Goal: Task Accomplishment & Management: Manage account settings

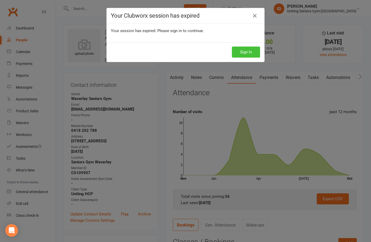
click at [249, 54] on button "Sign In" at bounding box center [246, 52] width 28 height 11
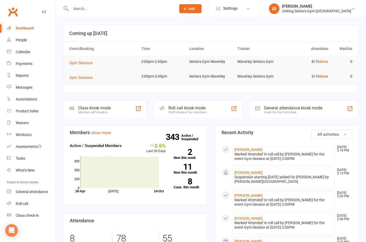
click at [322, 75] on link "show" at bounding box center [323, 76] width 9 height 4
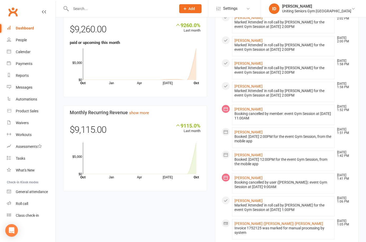
scroll to position [342, 0]
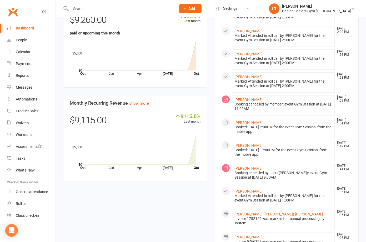
click at [106, 11] on input "text" at bounding box center [120, 8] width 103 height 7
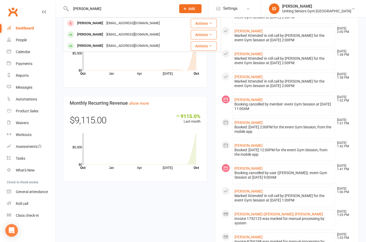
type input "[PERSON_NAME]"
click at [93, 25] on div "[PERSON_NAME]" at bounding box center [90, 23] width 29 height 8
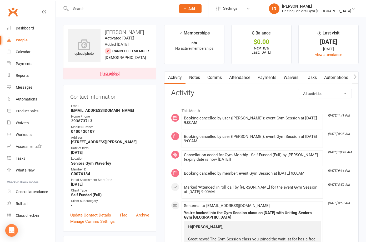
click at [237, 76] on link "Attendance" at bounding box center [240, 78] width 28 height 12
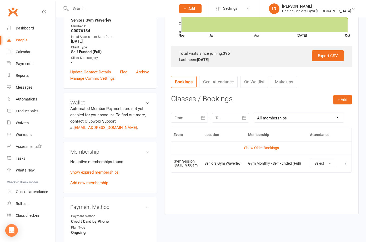
scroll to position [184, 0]
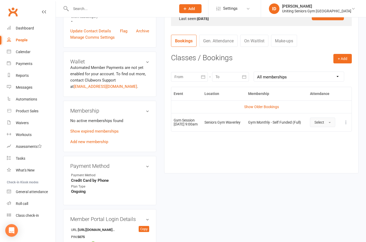
click at [327, 122] on button "Select" at bounding box center [322, 122] width 25 height 9
click at [245, 147] on div "Event Location Membership Attendance Show Older Bookings Gym Session [DATE] 9:0…" at bounding box center [261, 126] width 181 height 79
click at [192, 103] on td "Show Older Bookings" at bounding box center [261, 107] width 180 height 13
click at [177, 114] on td "Gym Session [DATE] 9:00am" at bounding box center [186, 122] width 31 height 18
click at [19, 53] on div "Calendar" at bounding box center [23, 52] width 15 height 4
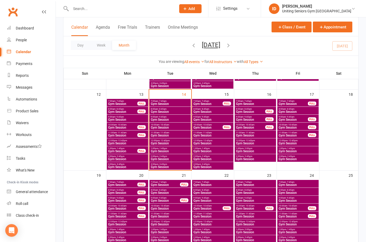
scroll to position [184, 0]
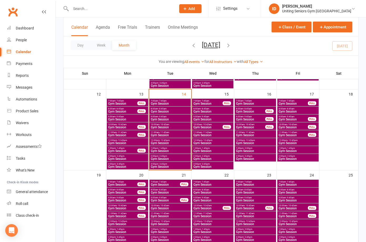
click at [302, 116] on span "9:00am - 9:45am" at bounding box center [293, 117] width 30 height 2
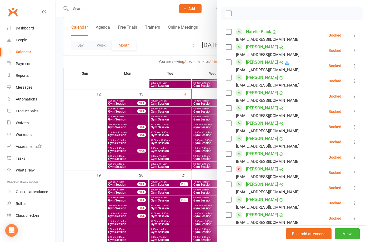
scroll to position [79, 0]
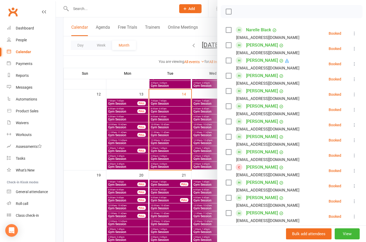
click at [352, 173] on icon at bounding box center [354, 170] width 5 height 5
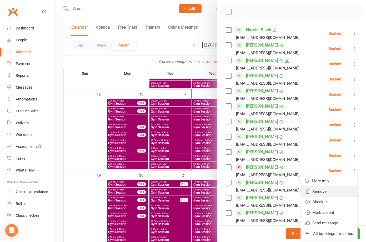
click at [307, 197] on link "Remove" at bounding box center [329, 191] width 57 height 11
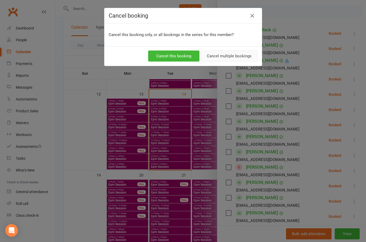
click at [231, 59] on button "Cancel multiple bookings" at bounding box center [229, 56] width 57 height 11
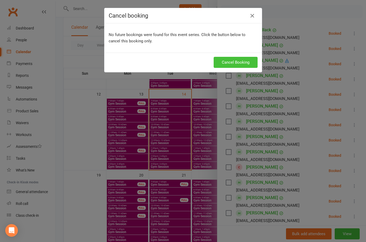
click at [221, 62] on button "Cancel Booking" at bounding box center [236, 62] width 44 height 11
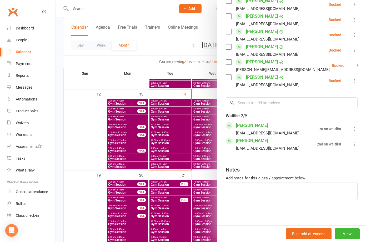
scroll to position [253, 0]
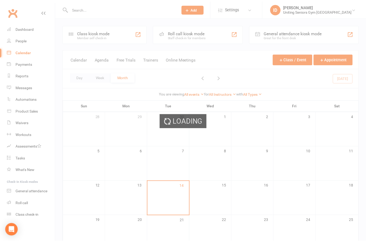
scroll to position [94, 0]
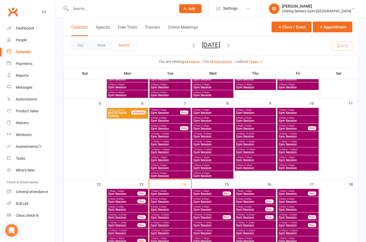
click at [304, 208] on span "Gym Session" at bounding box center [297, 209] width 39 height 3
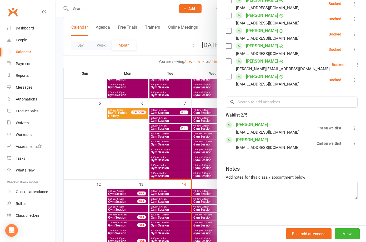
scroll to position [253, 0]
click at [352, 128] on icon at bounding box center [354, 128] width 5 height 5
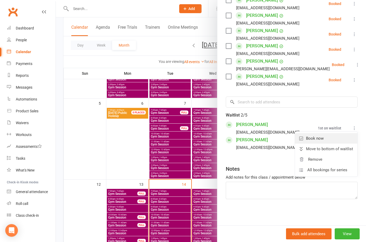
click at [324, 140] on link "Book now" at bounding box center [326, 138] width 62 height 11
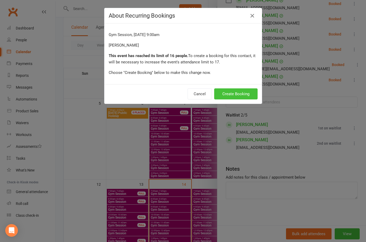
click at [229, 94] on button "Create Booking" at bounding box center [235, 93] width 43 height 11
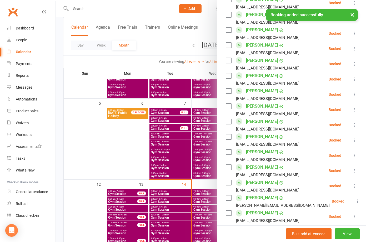
scroll to position [43, 0]
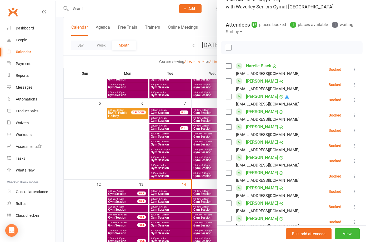
click at [101, 143] on div at bounding box center [211, 121] width 310 height 242
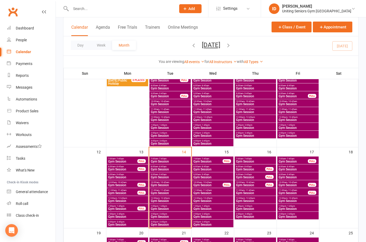
scroll to position [147, 0]
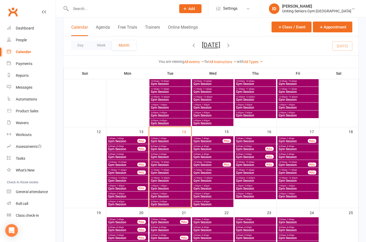
click at [302, 158] on span "Gym Session" at bounding box center [297, 157] width 39 height 3
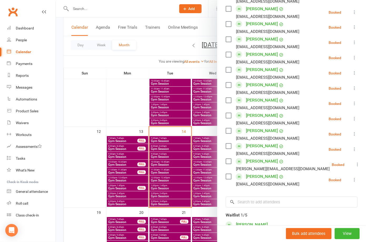
scroll to position [158, 0]
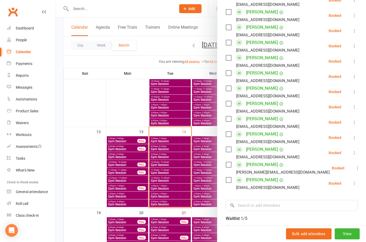
click at [92, 117] on div at bounding box center [211, 121] width 310 height 242
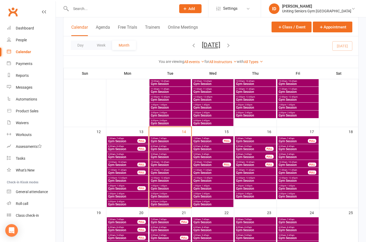
click at [273, 40] on div "Day Week Month October 2025 October 2025 Sun Mon Tue Wed Thu Fri Sat 28 29 30 0…" at bounding box center [210, 45] width 295 height 19
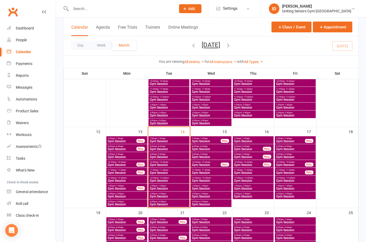
click at [158, 138] on span "- 7:45am" at bounding box center [161, 138] width 8 height 2
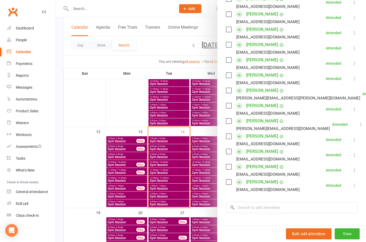
scroll to position [132, 0]
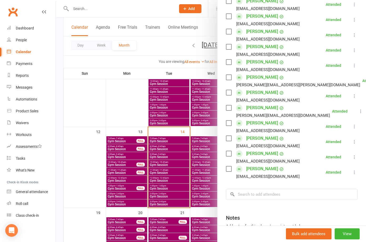
click at [73, 179] on div at bounding box center [211, 121] width 310 height 242
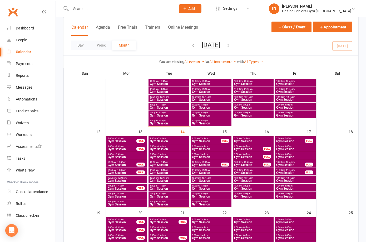
click at [288, 140] on span "Gym Session" at bounding box center [290, 141] width 29 height 3
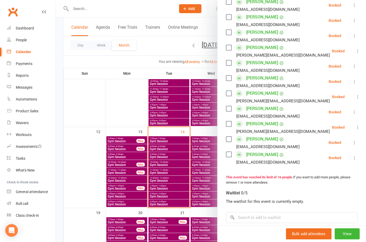
scroll to position [184, 0]
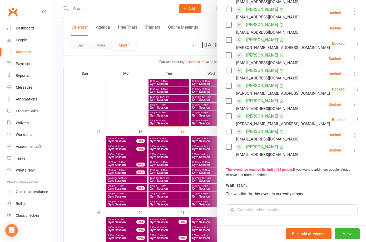
click at [107, 120] on div at bounding box center [211, 121] width 310 height 242
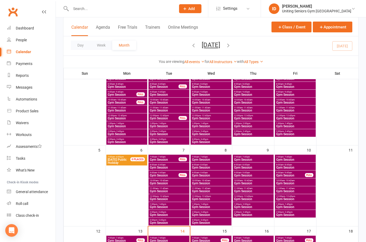
scroll to position [0, 0]
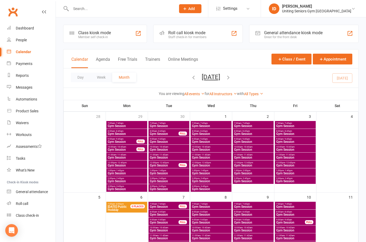
click at [163, 208] on span "Gym Session" at bounding box center [163, 206] width 29 height 3
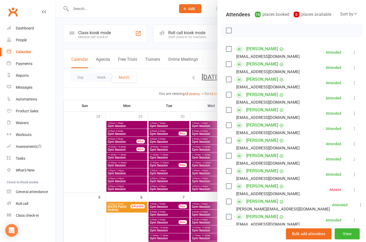
scroll to position [53, 0]
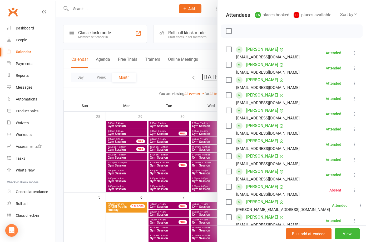
click at [119, 8] on div at bounding box center [211, 121] width 310 height 242
